Goal: Find specific page/section: Find specific page/section

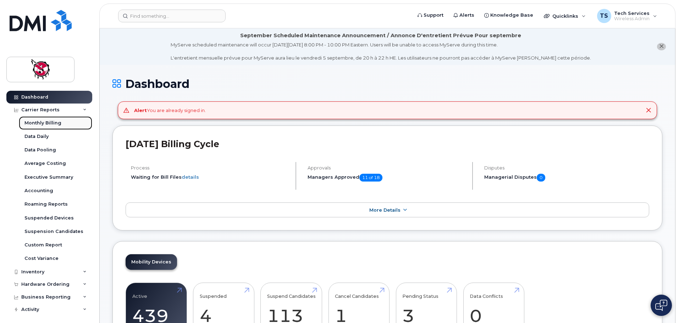
click at [43, 122] on div "Monthly Billing" at bounding box center [42, 123] width 37 height 6
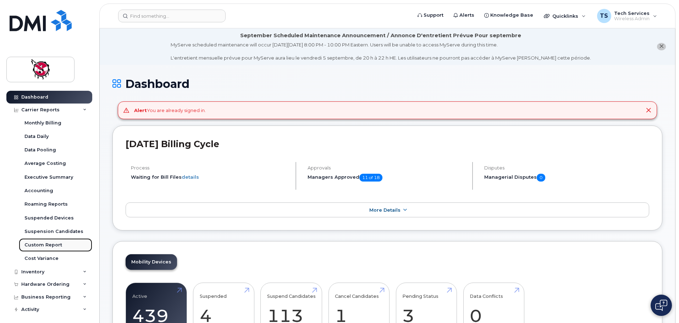
click at [52, 244] on div "Custom Report" at bounding box center [43, 245] width 38 height 6
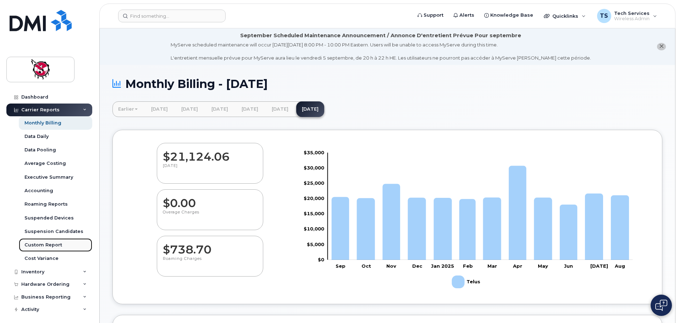
click at [48, 245] on div "Custom Report" at bounding box center [43, 245] width 38 height 6
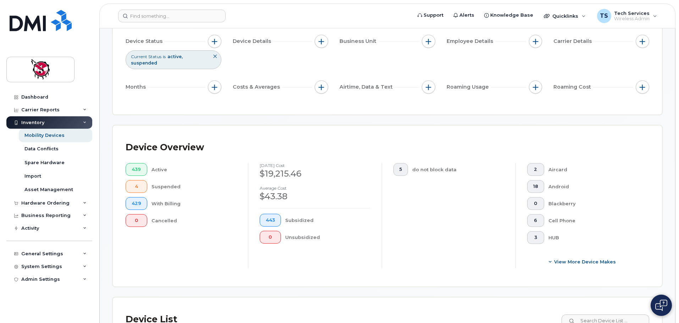
scroll to position [165, 0]
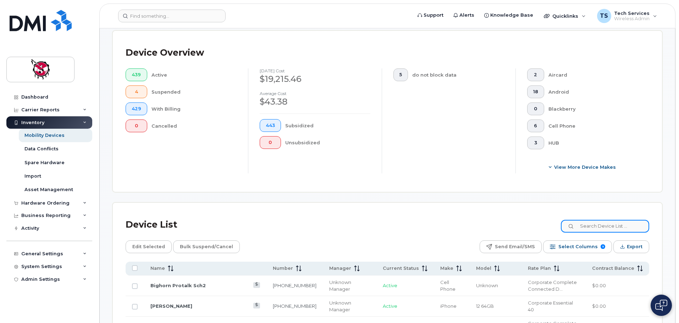
click at [604, 224] on input at bounding box center [605, 226] width 88 height 13
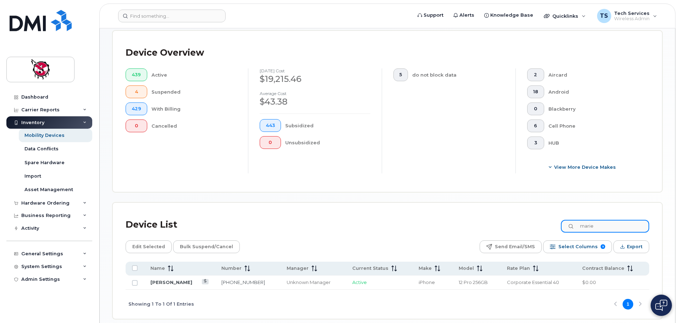
drag, startPoint x: 608, startPoint y: 215, endPoint x: 562, endPoint y: 213, distance: 46.5
click at [565, 218] on div "Device List [PERSON_NAME]" at bounding box center [387, 225] width 523 height 18
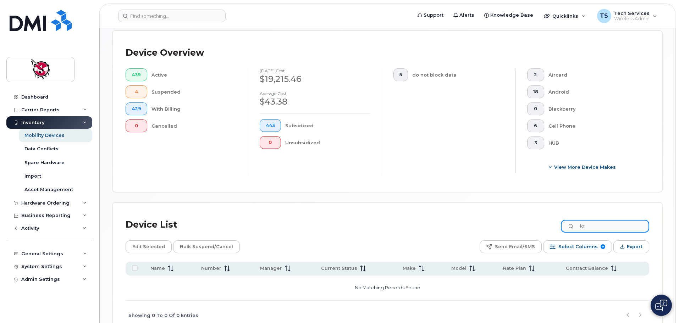
type input "l"
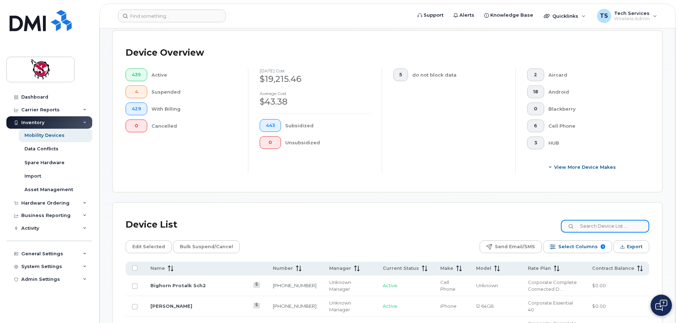
click at [591, 220] on input at bounding box center [605, 226] width 88 height 13
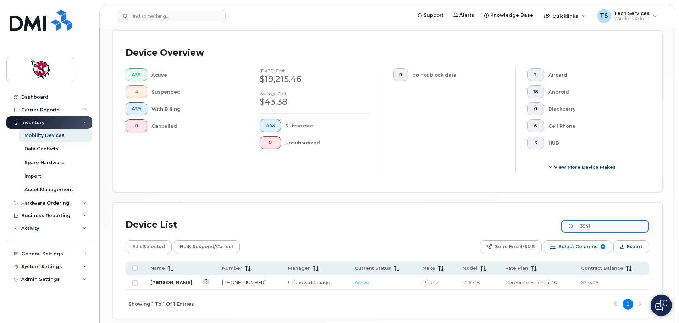
type input "3941"
click at [171, 279] on link "[PERSON_NAME]" at bounding box center [171, 282] width 42 height 6
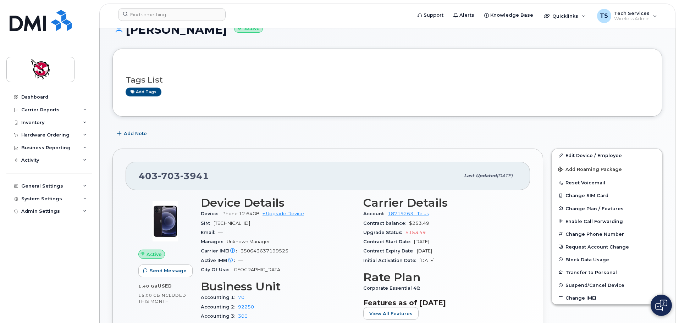
scroll to position [71, 0]
